Goal: Information Seeking & Learning: Learn about a topic

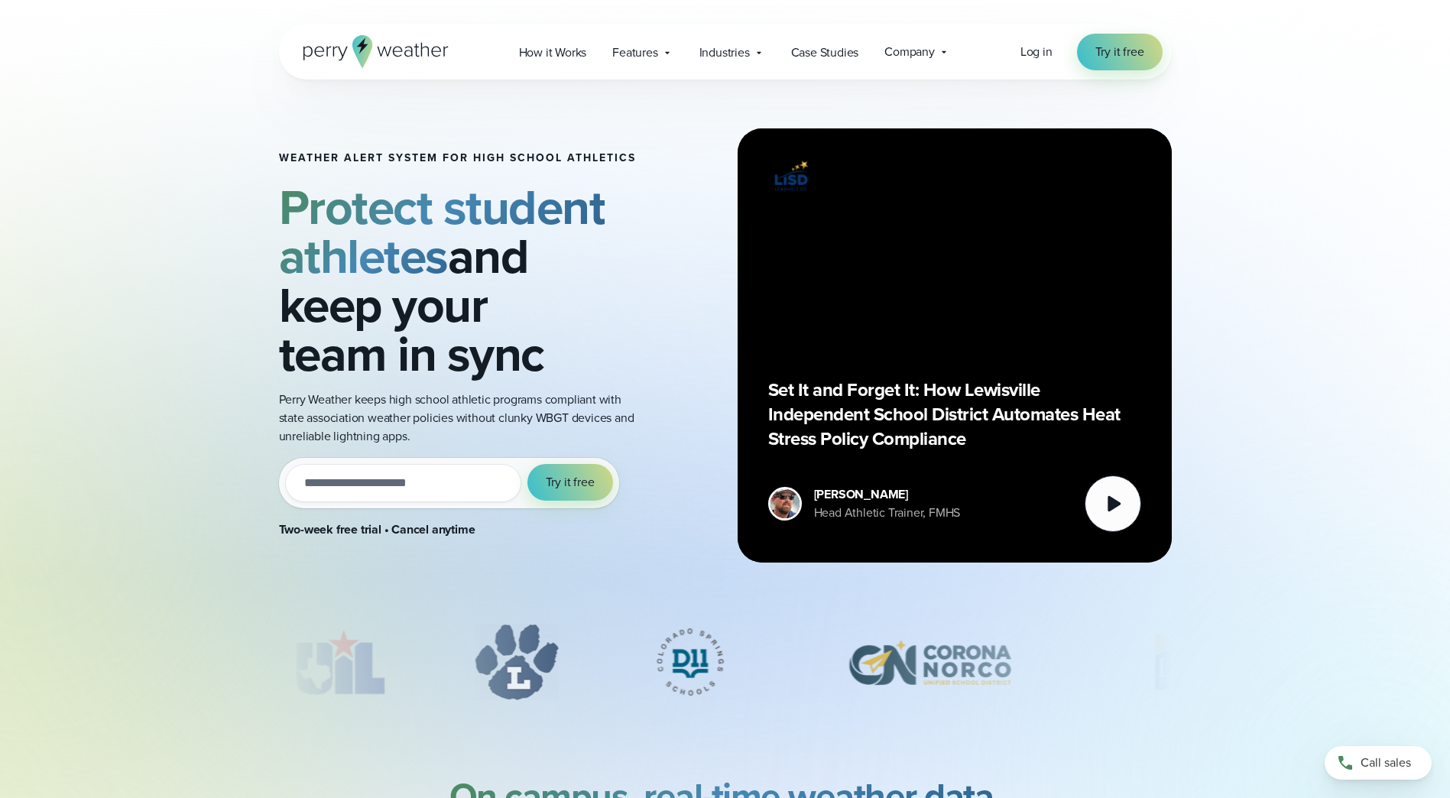
click at [328, 51] on icon at bounding box center [375, 51] width 145 height 33
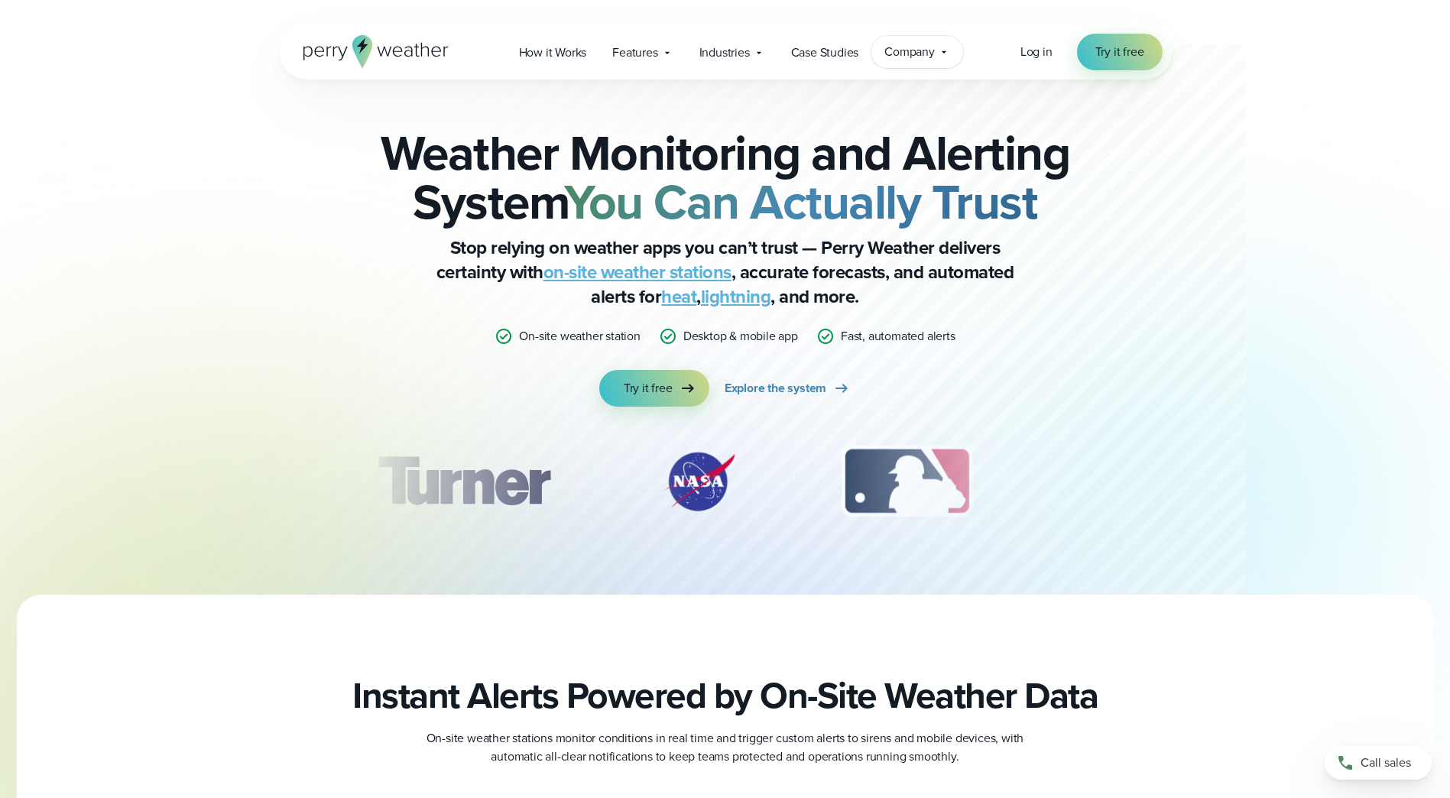
click at [933, 59] on span "Company" at bounding box center [909, 52] width 50 height 18
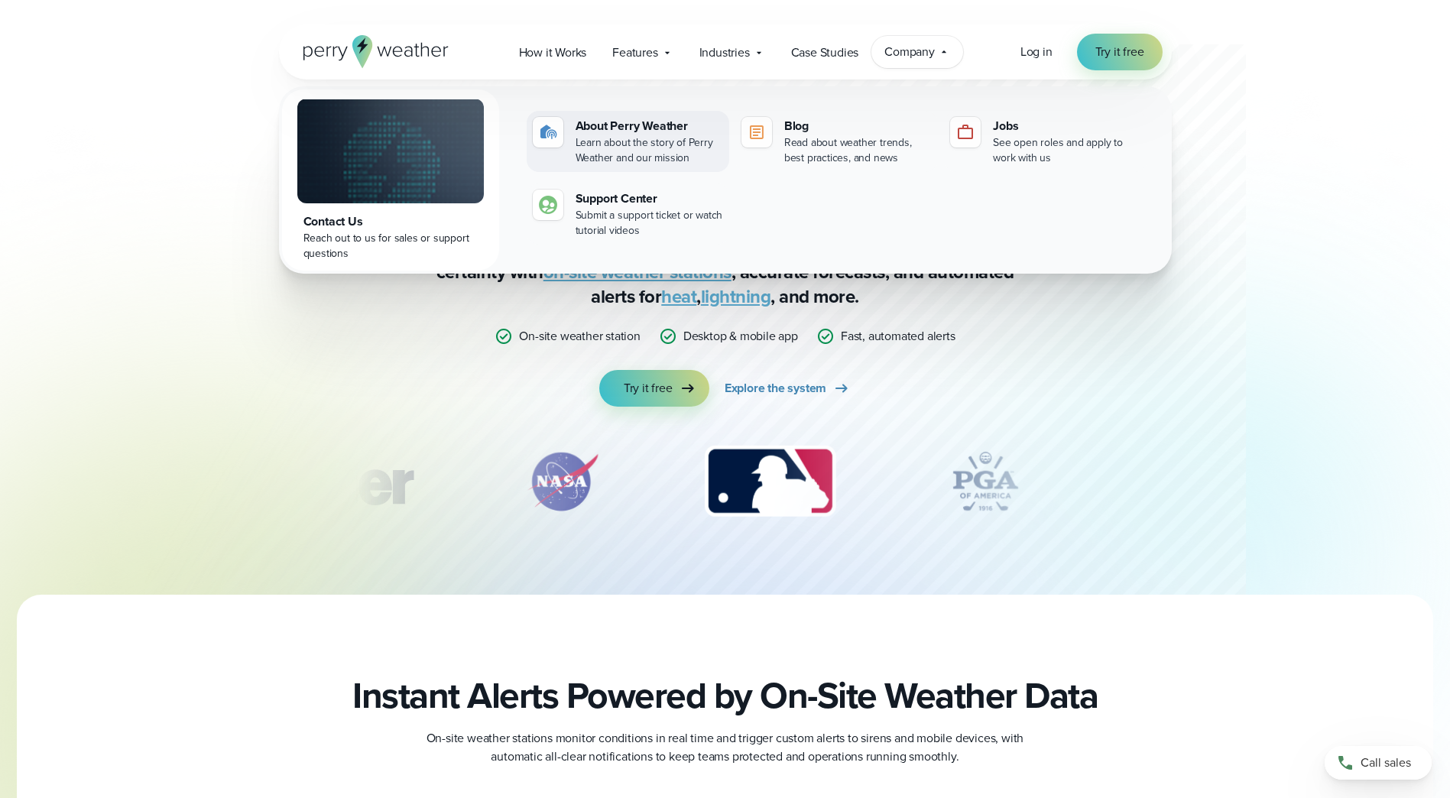
click at [597, 138] on div "Learn about the story of Perry Weather and our mission" at bounding box center [650, 150] width 148 height 31
